Goal: Task Accomplishment & Management: Complete application form

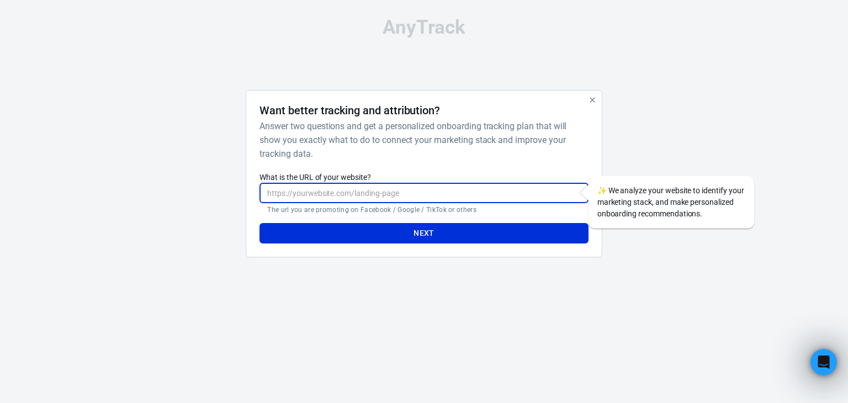
click at [324, 187] on input "What is the URL of your website?" at bounding box center [423, 193] width 329 height 20
paste input "file:///C:/Users/[PERSON_NAME]/Downloads/index.css/index.css/Home-page.html"
type input "file:///C:/Users/[PERSON_NAME]/Downloads/index.css/index.css/Home-page.html"
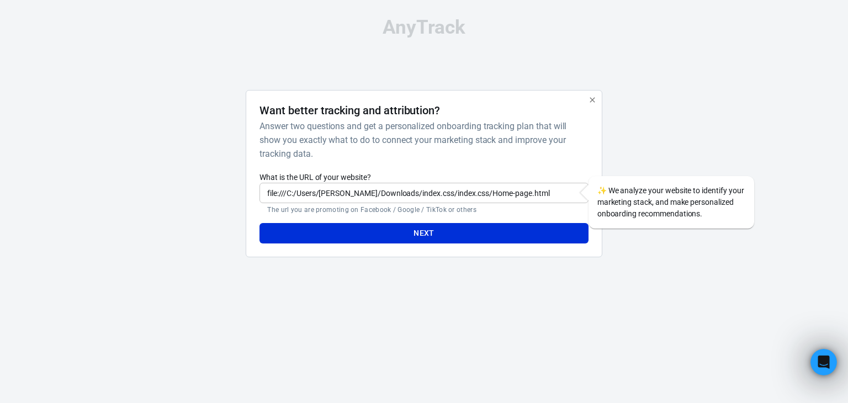
click at [379, 273] on div "AnyTrack Want better tracking and attribution? Answer two questions and get a p…" at bounding box center [424, 142] width 552 height 284
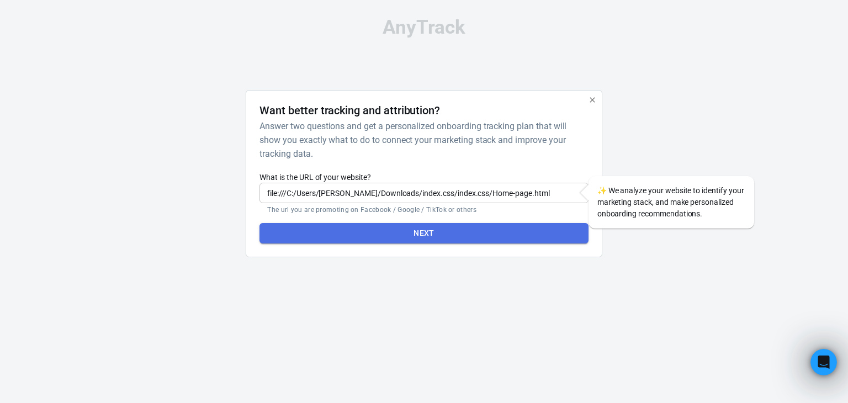
click at [393, 239] on button "Next" at bounding box center [423, 233] width 329 height 20
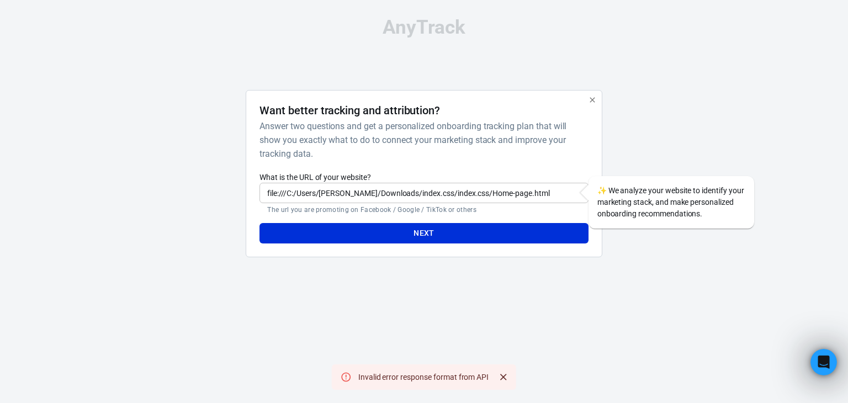
click at [636, 284] on html "AnyTrack Want better tracking and attribution? Answer two questions and get a p…" at bounding box center [424, 142] width 848 height 284
